Goal: Transaction & Acquisition: Purchase product/service

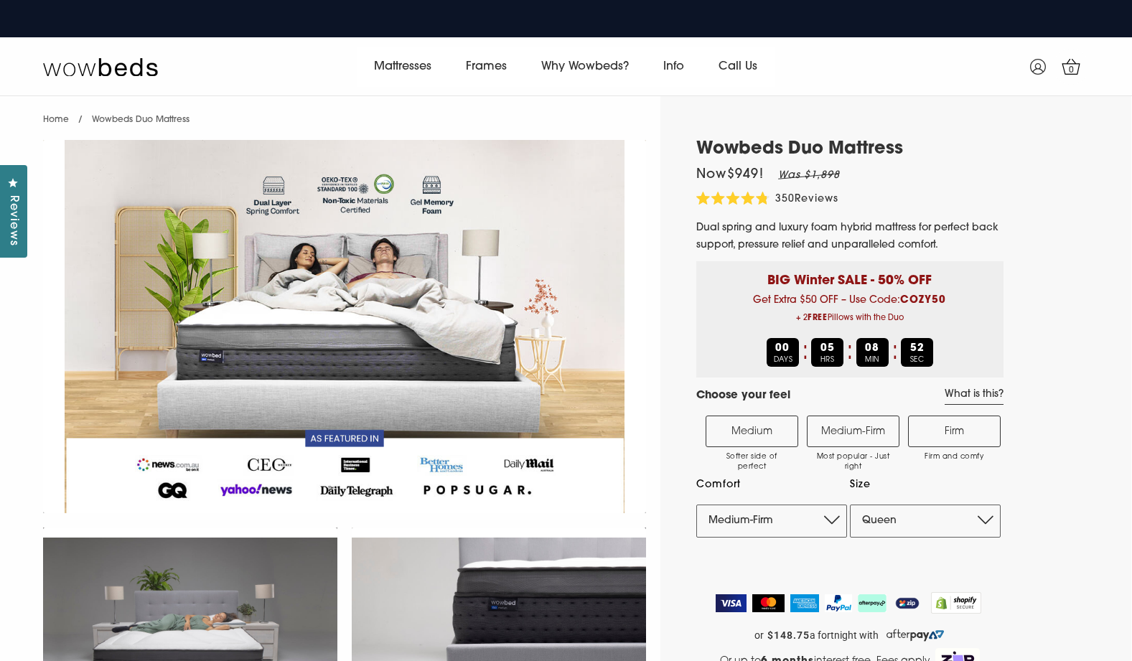
select select "Medium-Firm"
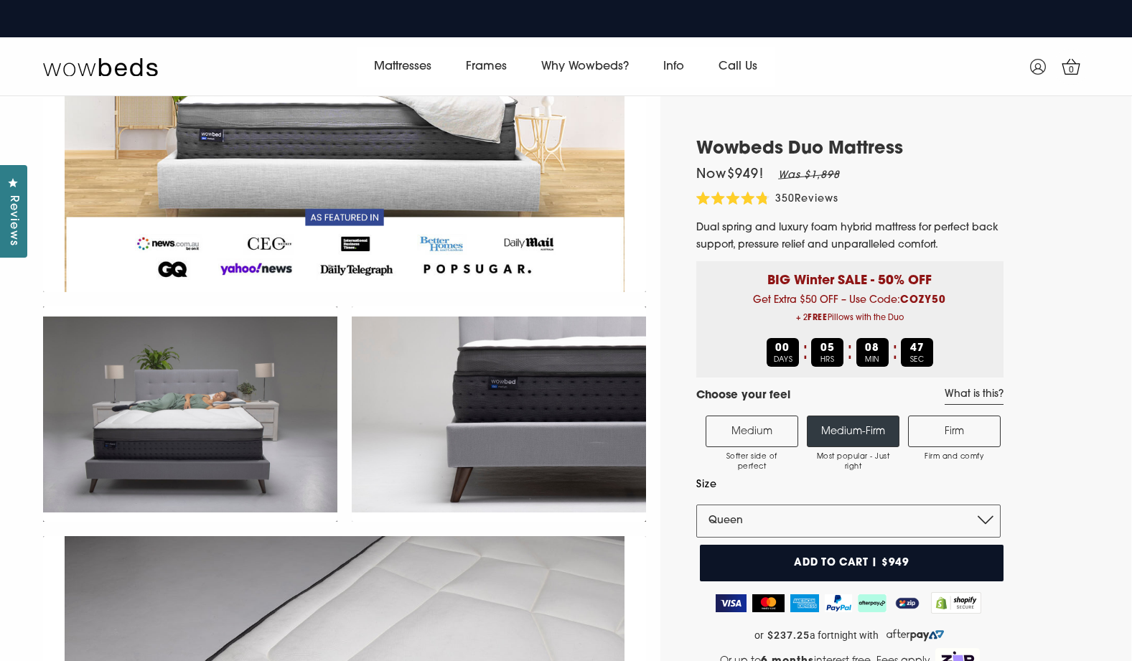
scroll to position [226, 0]
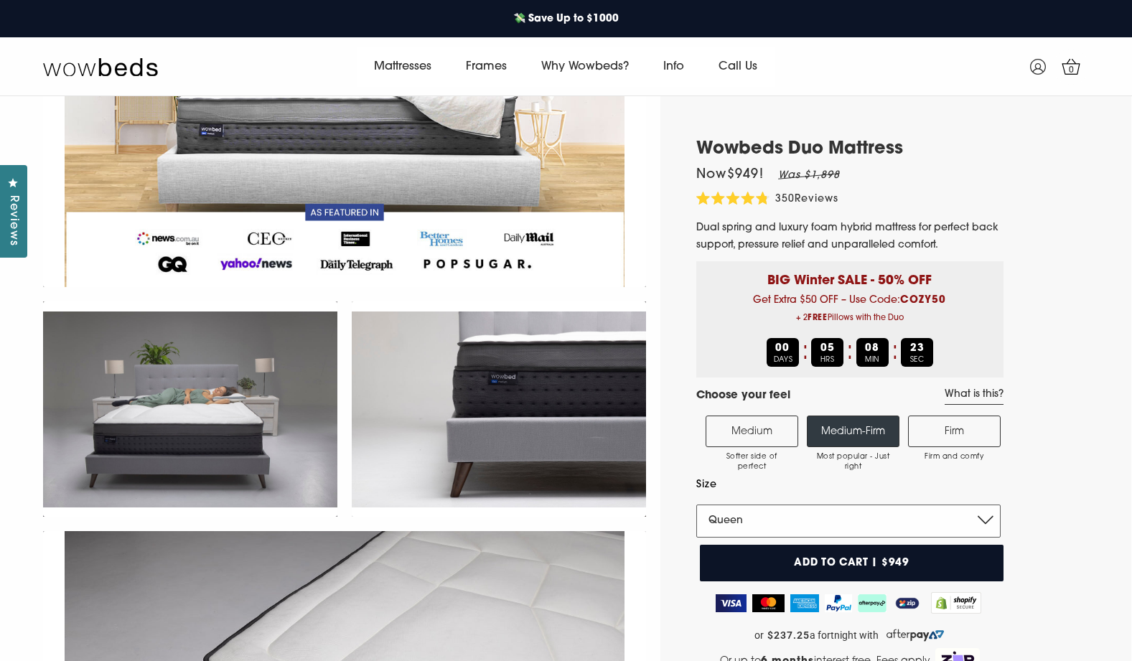
click at [935, 514] on select "Single King Single Double Queen King" at bounding box center [849, 521] width 304 height 33
click at [697, 505] on select "Single King Single Double Queen King" at bounding box center [849, 521] width 304 height 33
click at [897, 519] on select "Single King Single Double Queen King" at bounding box center [849, 521] width 304 height 33
click at [697, 505] on select "Single King Single Double Queen King" at bounding box center [849, 521] width 304 height 33
click at [873, 524] on select "Single King Single Double Queen King" at bounding box center [849, 521] width 304 height 33
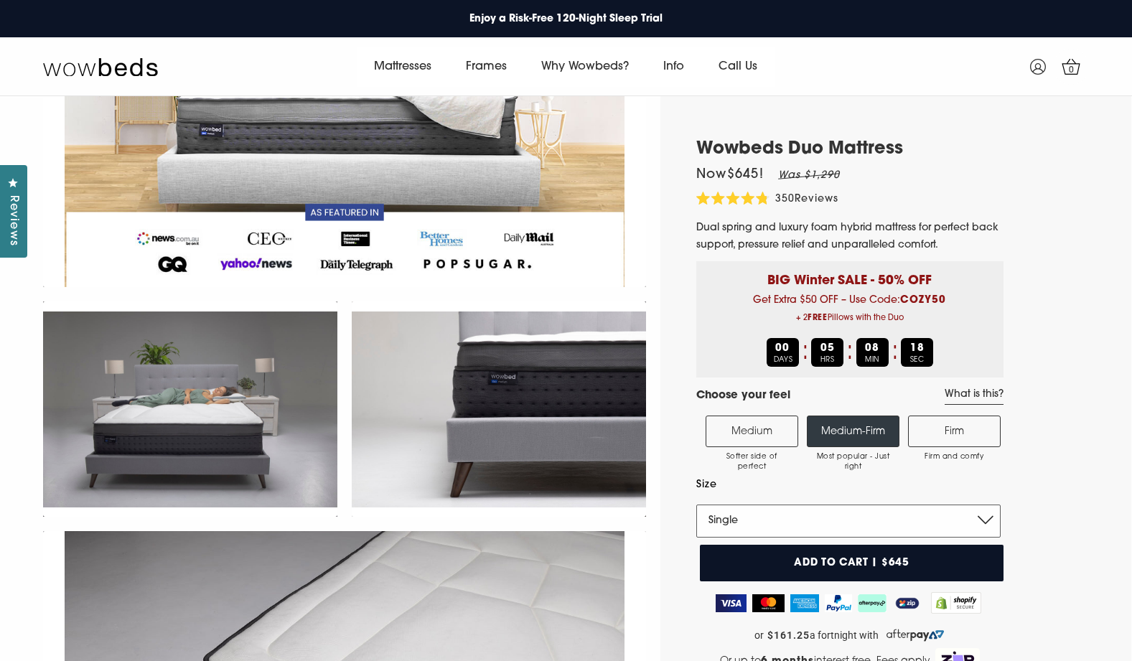
click at [697, 505] on select "Single King Single Double Queen King" at bounding box center [849, 521] width 304 height 33
click at [854, 518] on select "Single King Single Double Queen King" at bounding box center [849, 521] width 304 height 33
click at [697, 505] on select "Single King Single Double Queen King" at bounding box center [849, 521] width 304 height 33
click at [867, 518] on select "Single King Single Double Queen King" at bounding box center [849, 521] width 304 height 33
select select "Queen"
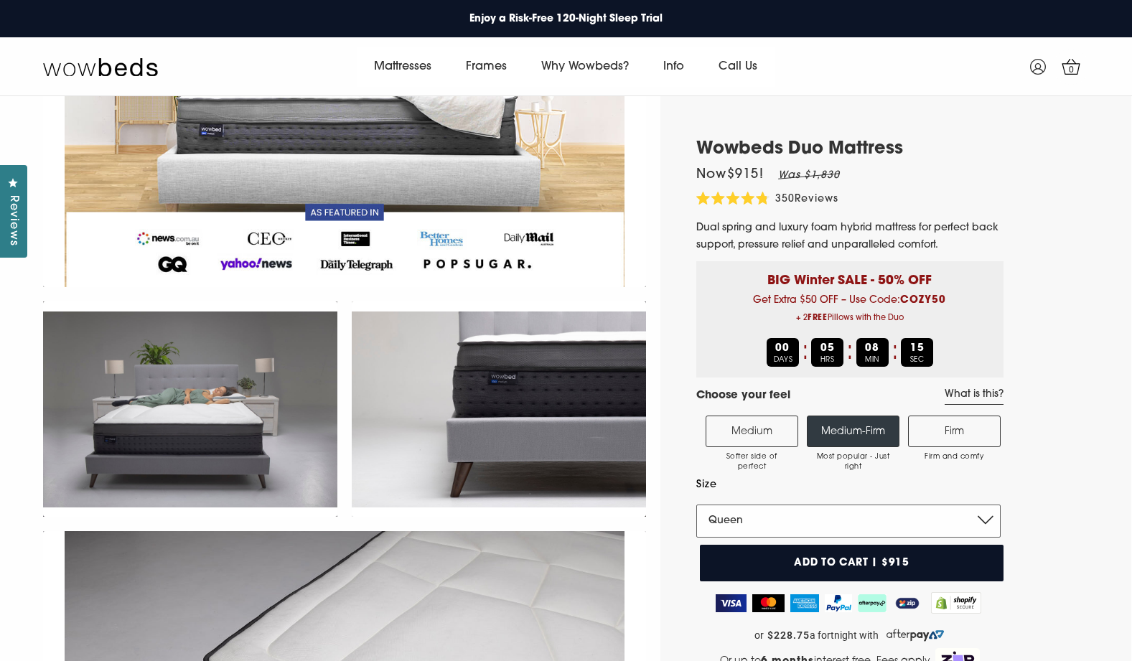
click at [697, 505] on select "Single King Single Double Queen King" at bounding box center [849, 521] width 304 height 33
click at [988, 391] on link "What is this?" at bounding box center [974, 396] width 59 height 17
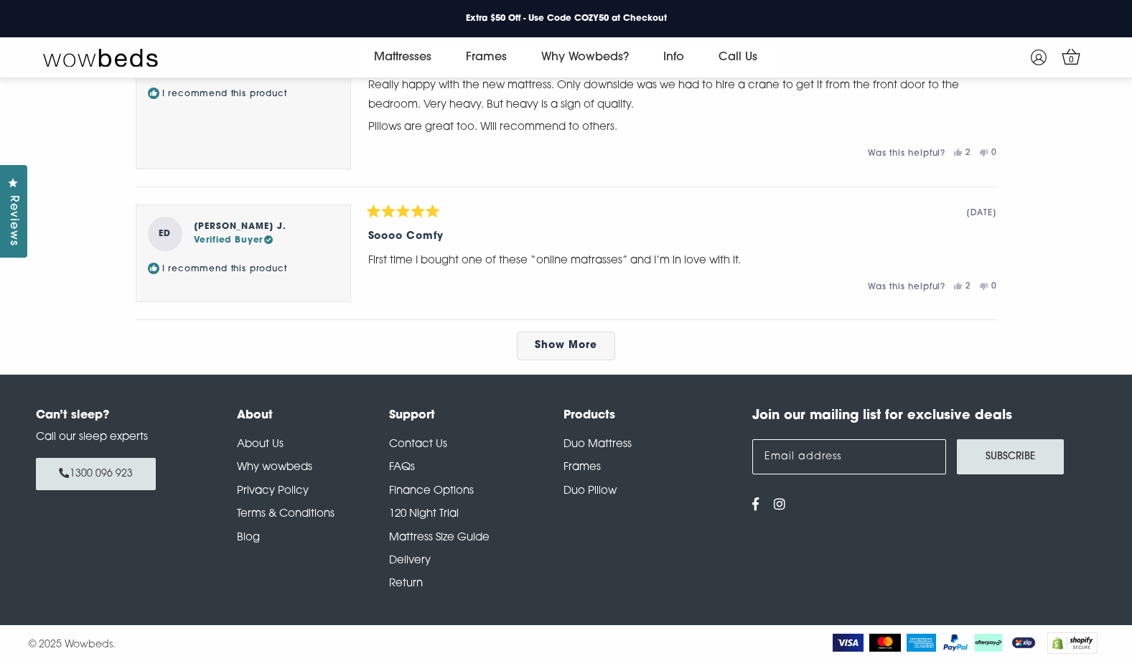
scroll to position [7609, 0]
click at [586, 351] on span "Show More" at bounding box center [566, 345] width 62 height 11
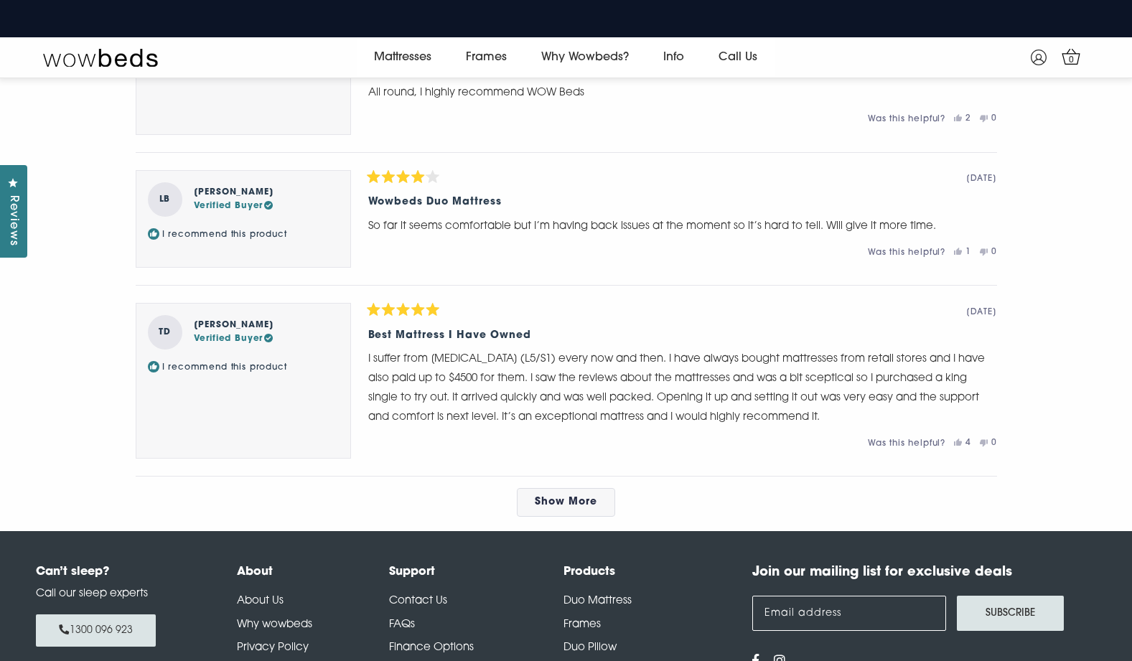
scroll to position [8255, 0]
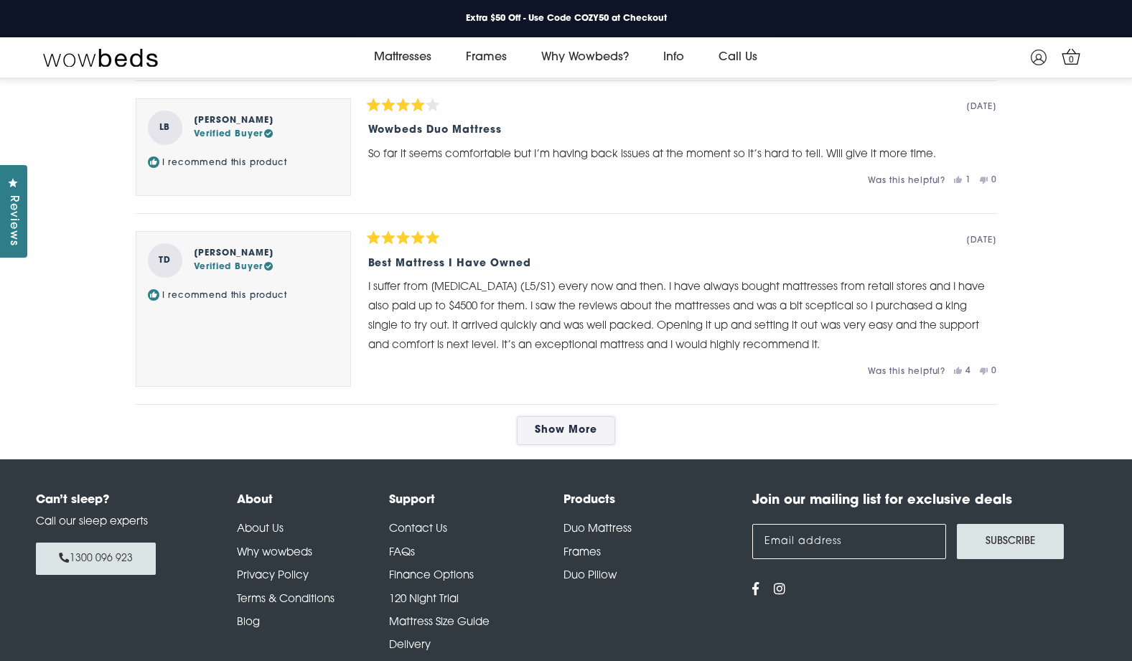
click at [577, 436] on span "Show More" at bounding box center [566, 430] width 62 height 11
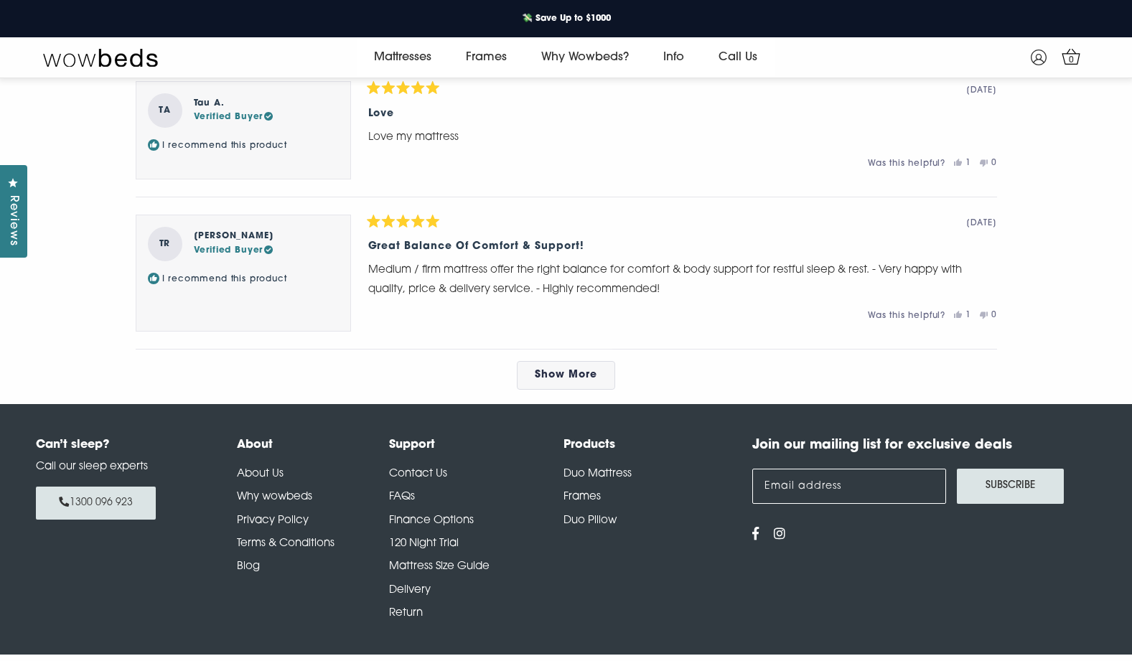
scroll to position [9045, 0]
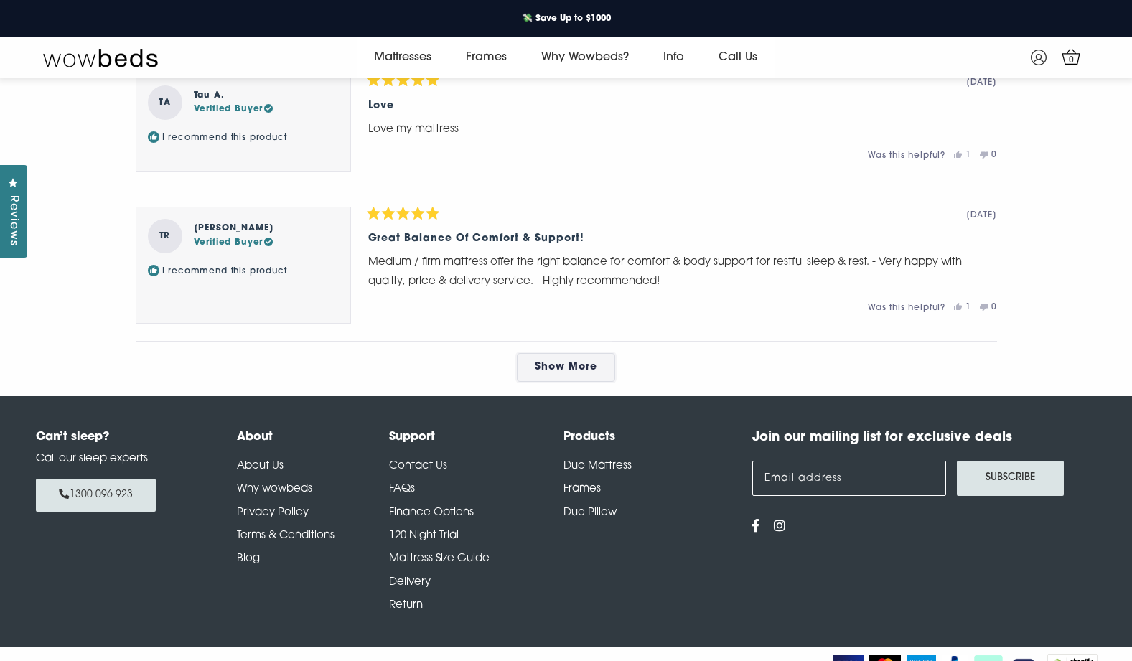
click at [573, 373] on span "Show More" at bounding box center [566, 367] width 62 height 11
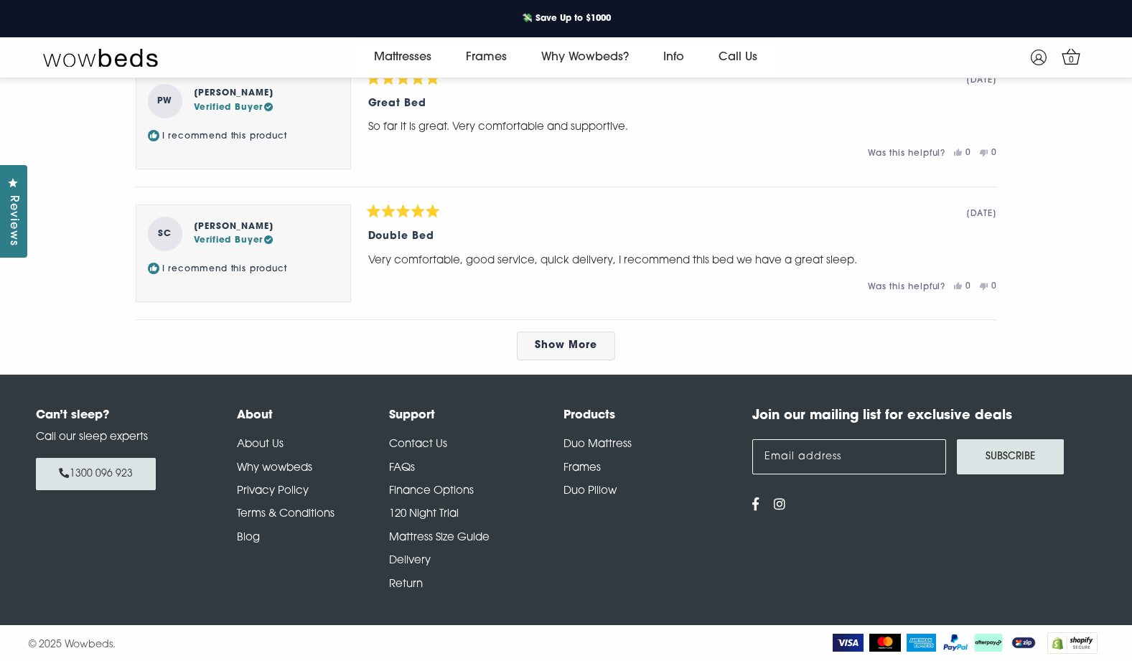
scroll to position [9931, 0]
click at [565, 345] on span "Show More" at bounding box center [566, 345] width 62 height 11
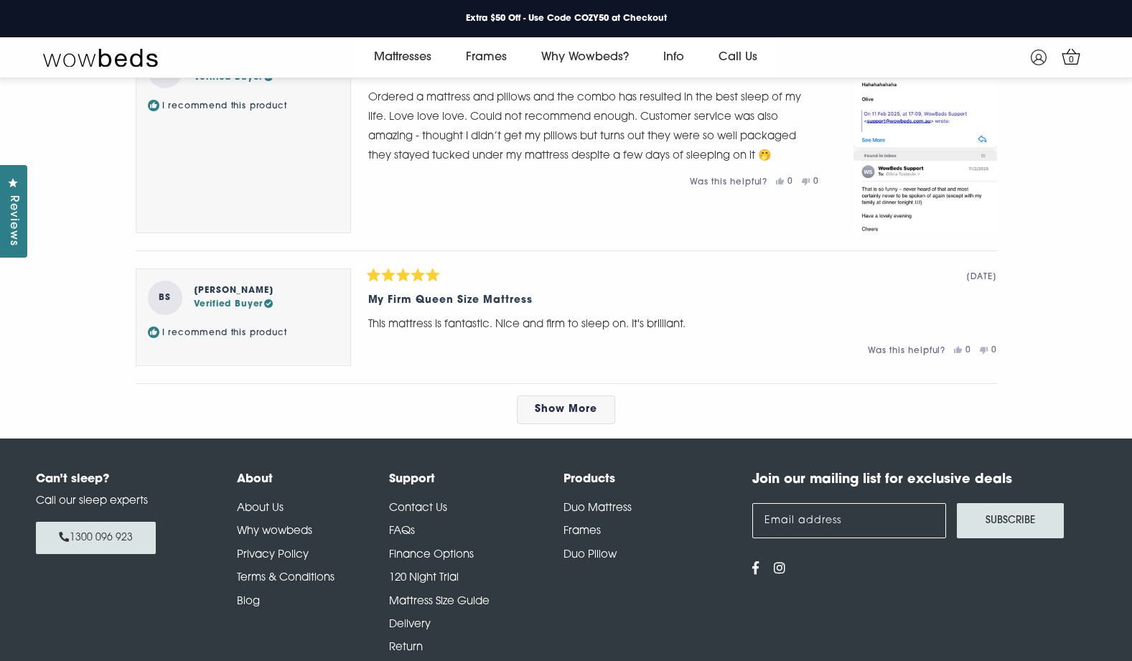
scroll to position [10721, 0]
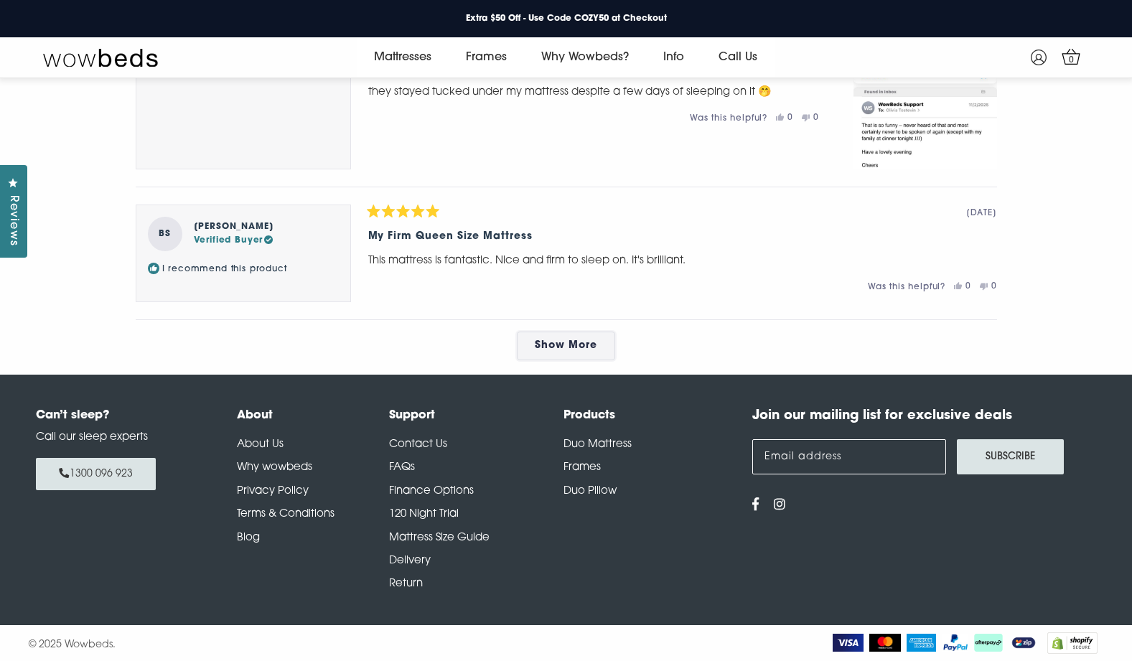
click at [578, 351] on span "Show More" at bounding box center [566, 345] width 62 height 11
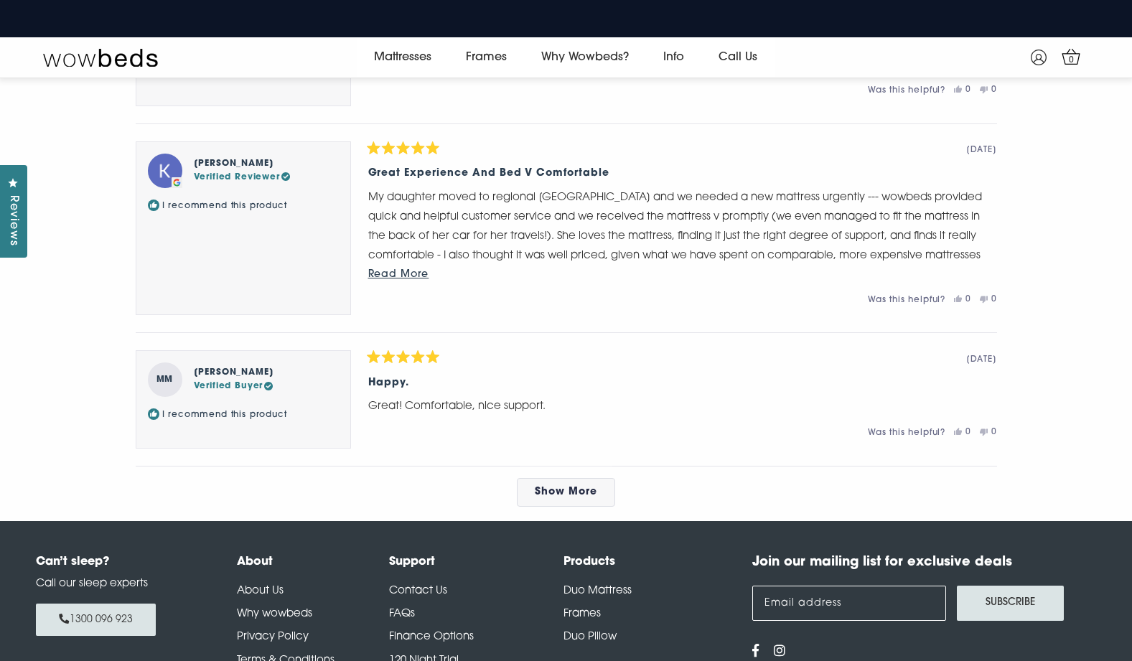
scroll to position [11582, 0]
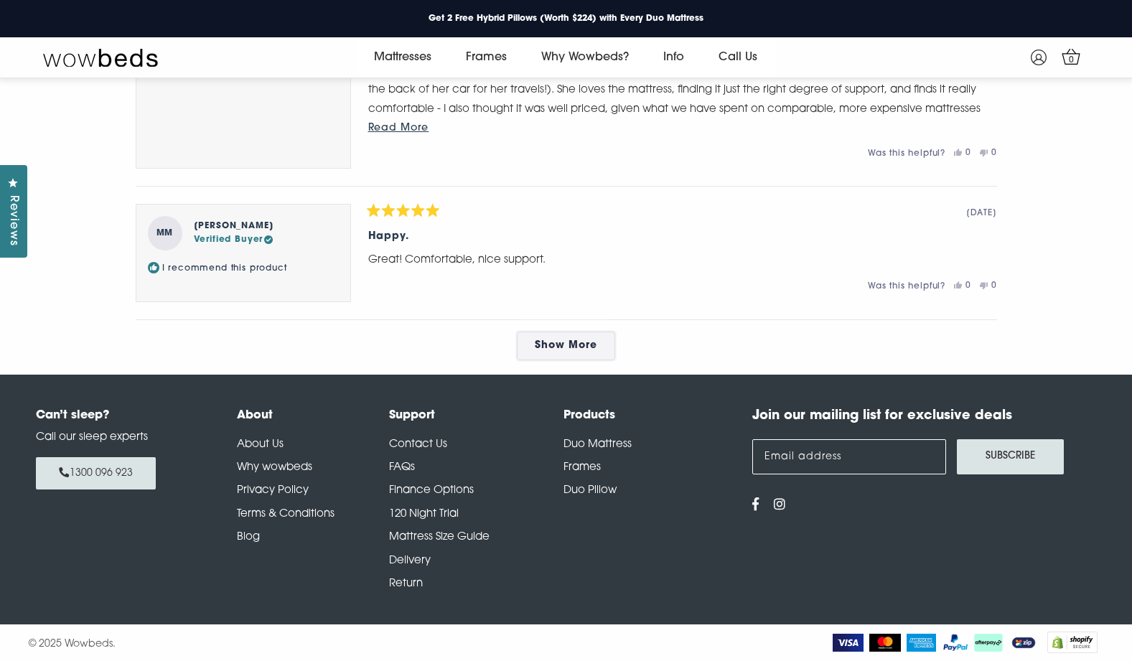
click at [574, 351] on span "Show More" at bounding box center [566, 345] width 62 height 11
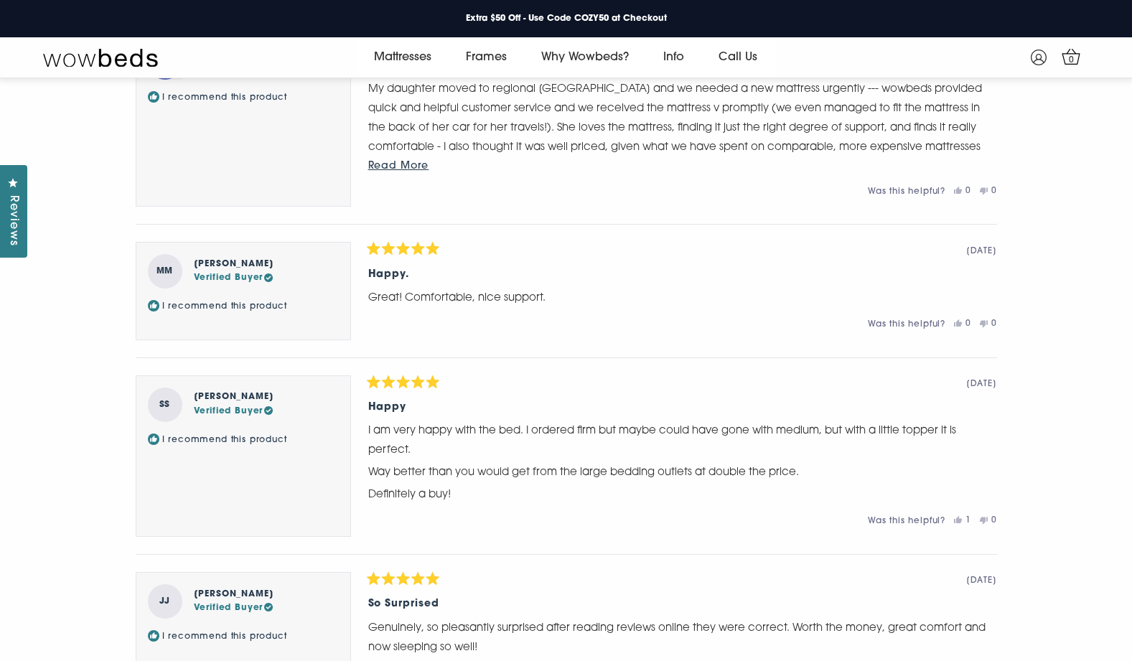
scroll to position [11152, 0]
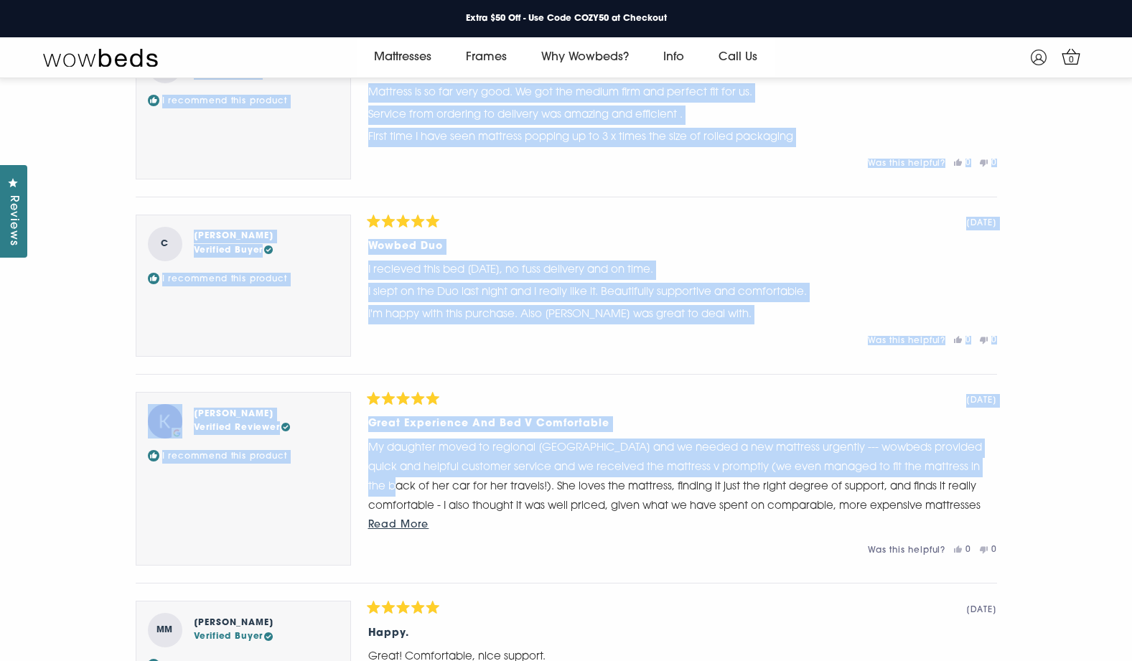
drag, startPoint x: 1130, startPoint y: 530, endPoint x: 1102, endPoint y: 114, distance: 416.7
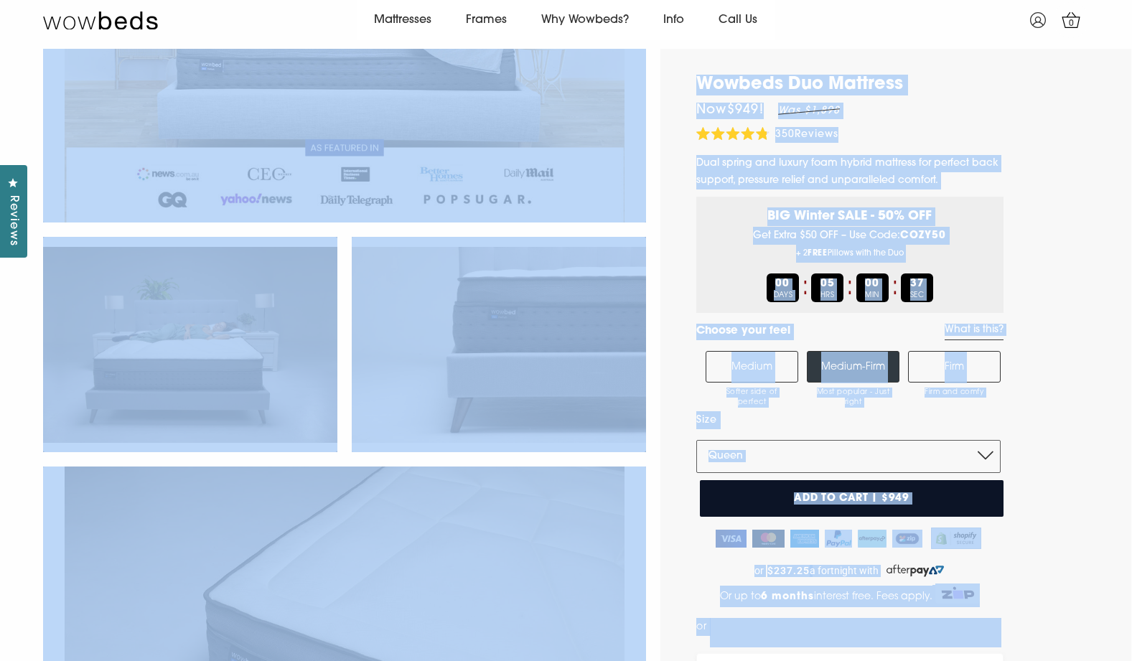
scroll to position [0, 0]
